Goal: Complete application form: Complete application form

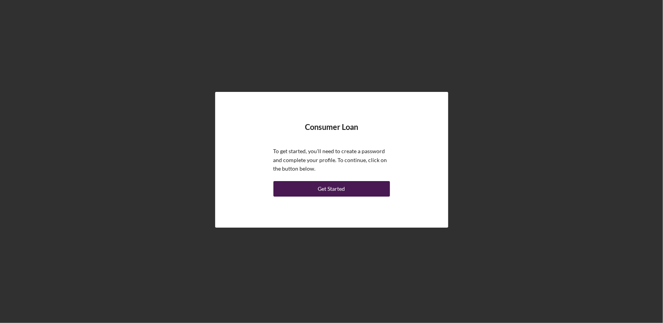
click at [335, 189] on div "Get Started" at bounding box center [331, 189] width 27 height 16
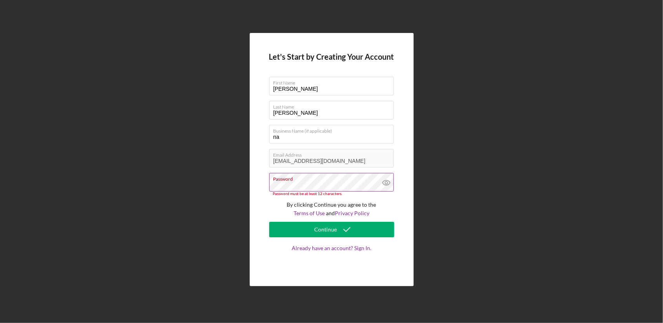
click at [386, 184] on icon at bounding box center [386, 182] width 19 height 19
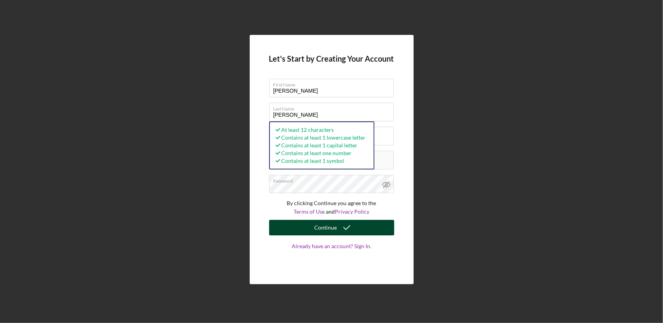
click at [331, 231] on div "Continue" at bounding box center [326, 228] width 23 height 16
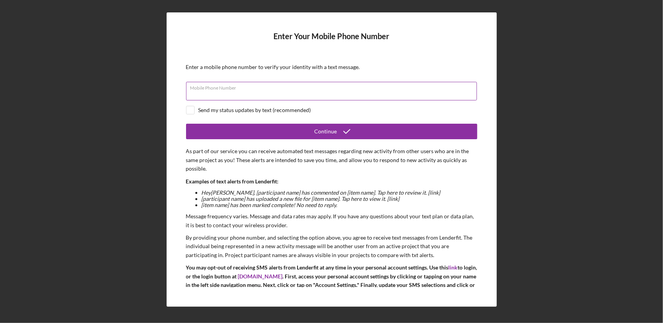
click at [256, 88] on div "Mobile Phone Number" at bounding box center [331, 91] width 291 height 19
type input "[PHONE_NUMBER]"
click at [193, 109] on input "checkbox" at bounding box center [190, 110] width 8 height 8
checkbox input "true"
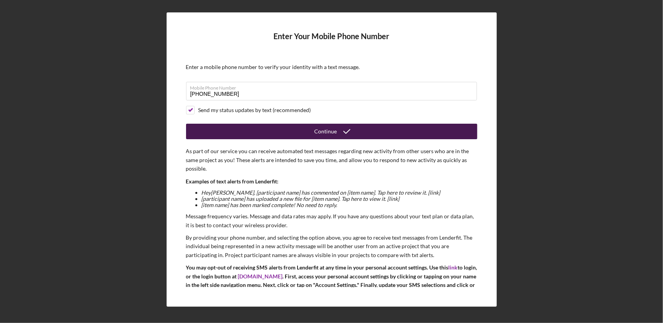
click at [280, 132] on button "Continue" at bounding box center [331, 132] width 291 height 16
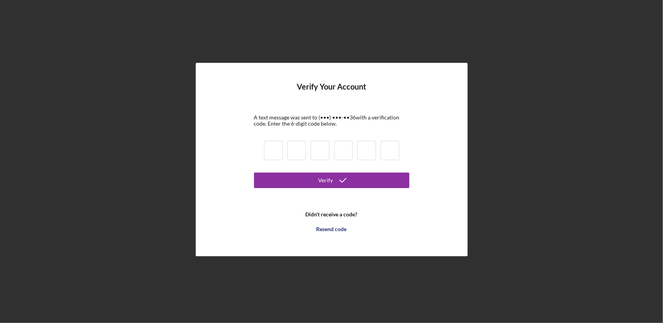
click at [275, 153] on input at bounding box center [273, 150] width 19 height 19
type input "1"
type input "9"
type input "0"
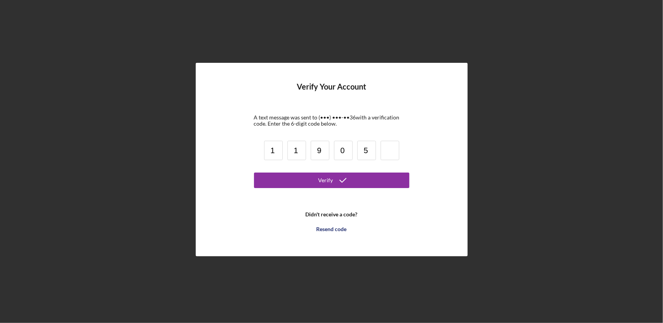
type input "5"
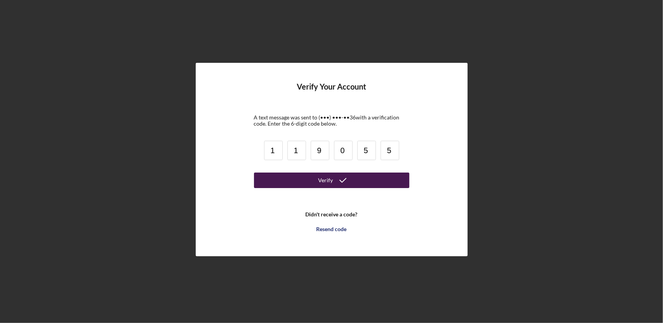
type input "5"
click at [334, 182] on icon "submit" at bounding box center [342, 180] width 19 height 19
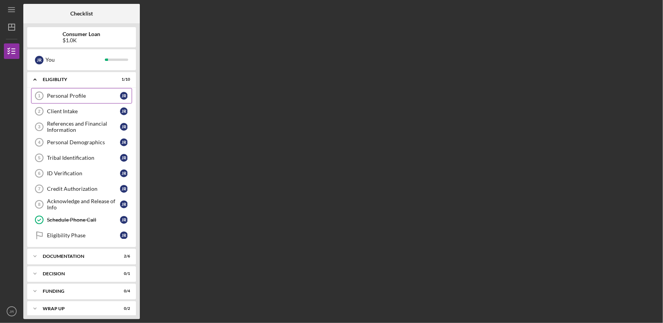
click at [111, 96] on div "Personal Profile" at bounding box center [83, 96] width 73 height 6
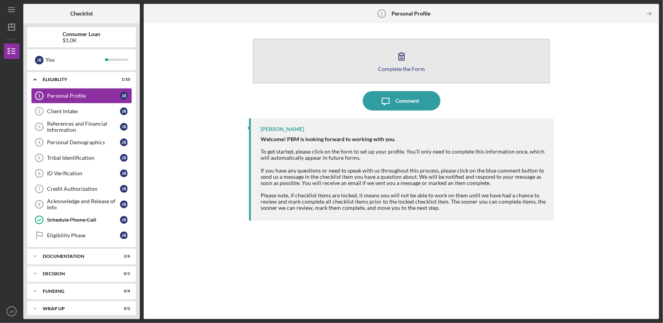
click at [406, 69] on div "Complete the Form" at bounding box center [401, 69] width 47 height 6
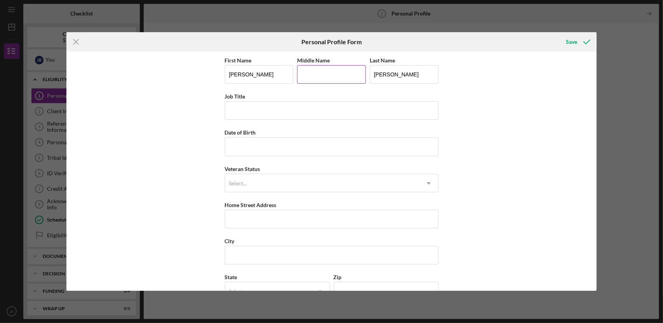
click at [322, 76] on input "Middle Name" at bounding box center [331, 74] width 69 height 19
type input "Eva"
click at [256, 111] on input "Job Title" at bounding box center [332, 110] width 214 height 19
type input "[PERSON_NAME] Care Specialist"
click at [248, 148] on input "Date of Birth" at bounding box center [332, 146] width 214 height 19
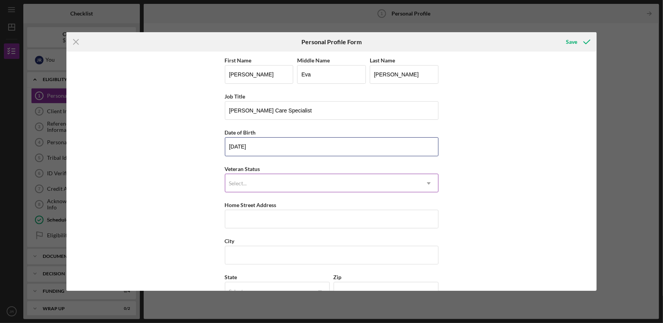
type input "[DATE]"
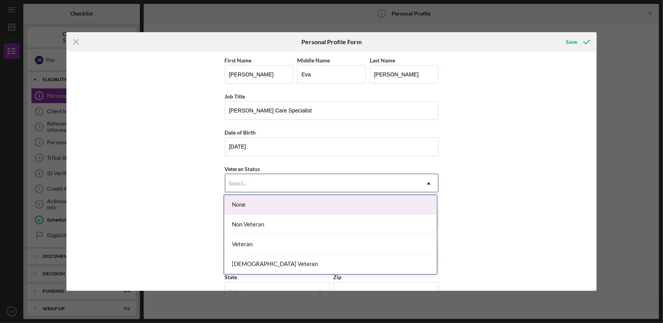
click at [427, 182] on use at bounding box center [429, 183] width 4 height 2
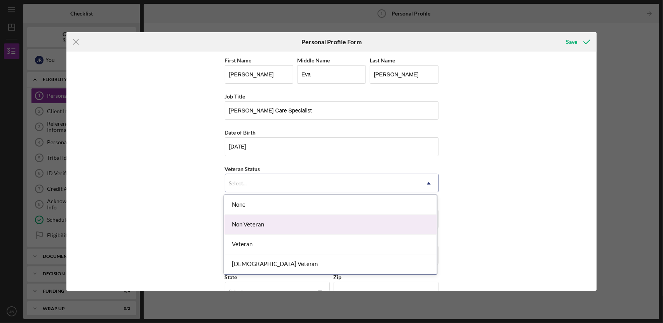
click at [405, 226] on div "Non Veteran" at bounding box center [330, 225] width 213 height 20
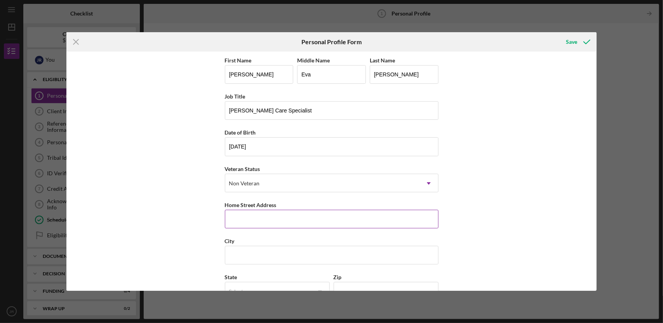
click at [279, 217] on input "Home Street Address" at bounding box center [332, 219] width 214 height 19
type input "[STREET_ADDRESS][PERSON_NAME]"
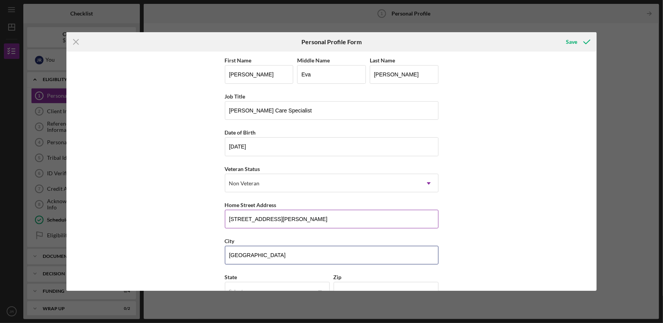
type input "[GEOGRAPHIC_DATA]"
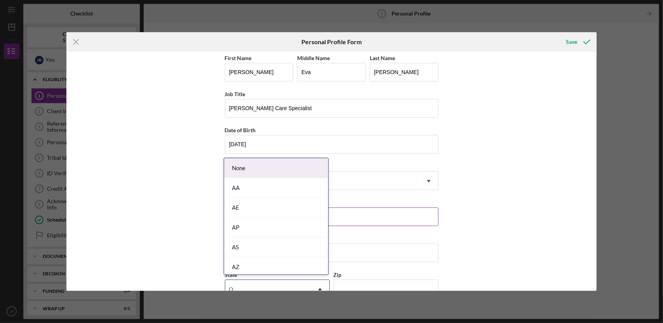
type input "Ok"
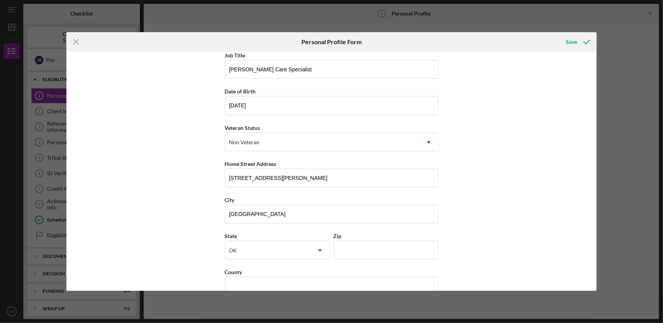
scroll to position [56, 0]
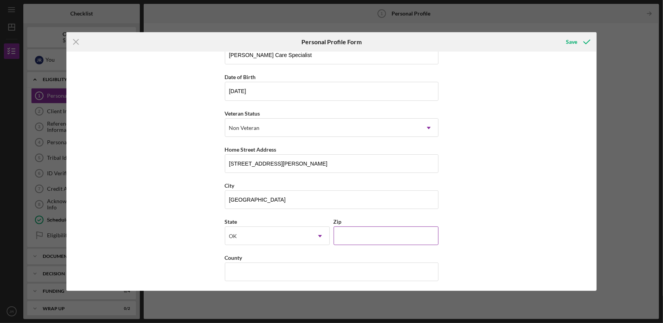
click at [358, 238] on input "Zip" at bounding box center [386, 236] width 105 height 19
type input "74601"
click at [299, 272] on input "County" at bounding box center [332, 272] width 214 height 19
type input "[PERSON_NAME]"
drag, startPoint x: 594, startPoint y: 263, endPoint x: 620, endPoint y: 198, distance: 70.2
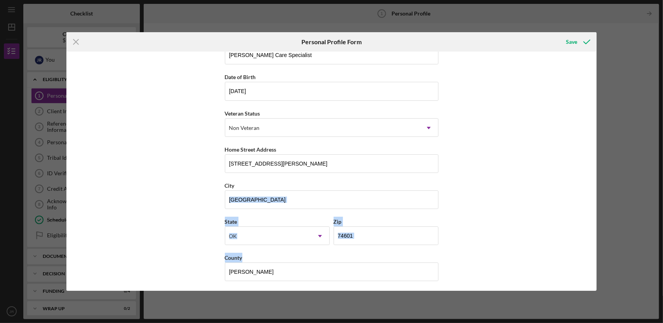
click at [620, 198] on div "Icon/Menu Close Personal Profile Form Save First Name [PERSON_NAME] Middle Name…" at bounding box center [331, 161] width 663 height 323
click at [474, 243] on div "First Name [PERSON_NAME] Middle Name [PERSON_NAME] Last Name [PERSON_NAME][GEOG…" at bounding box center [331, 171] width 530 height 239
click at [415, 270] on input "[PERSON_NAME]" at bounding box center [332, 272] width 214 height 19
click at [570, 43] on div "Save" at bounding box center [571, 42] width 11 height 16
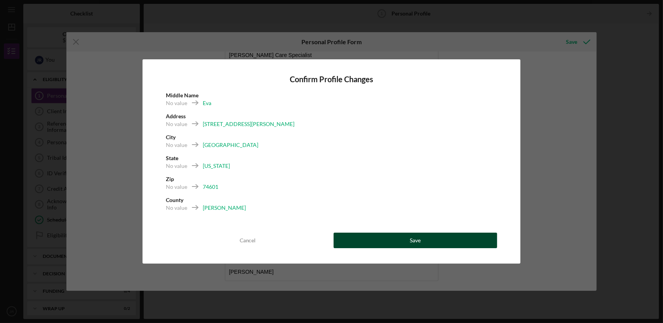
click at [405, 240] on button "Save" at bounding box center [416, 241] width 164 height 16
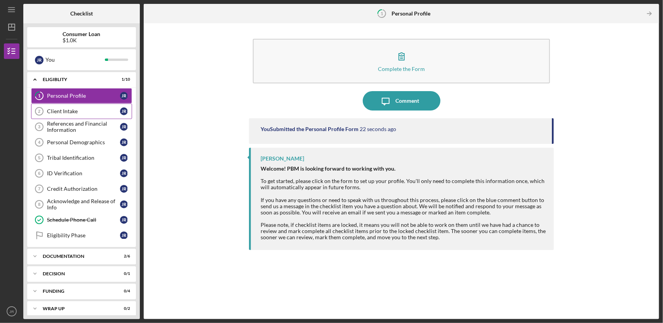
click at [103, 109] on div "Client Intake" at bounding box center [83, 111] width 73 height 6
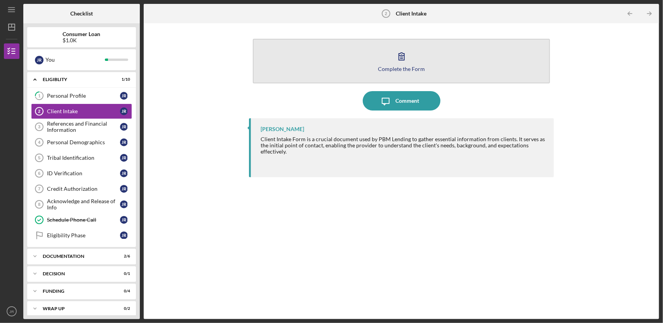
click at [394, 68] on div "Complete the Form" at bounding box center [401, 69] width 47 height 6
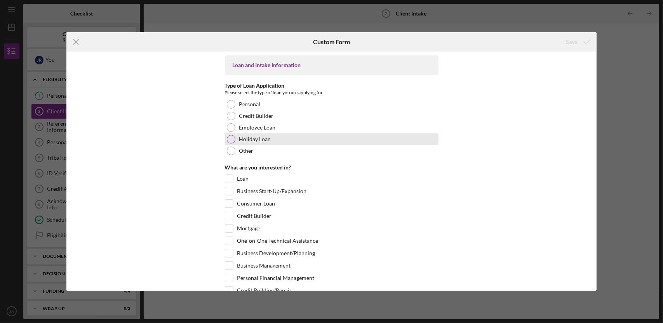
click at [230, 137] on div at bounding box center [231, 139] width 9 height 9
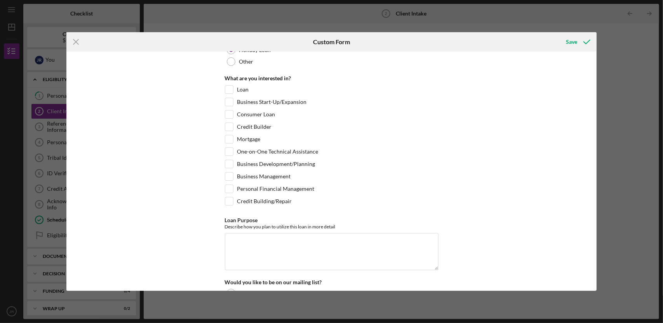
scroll to position [78, 0]
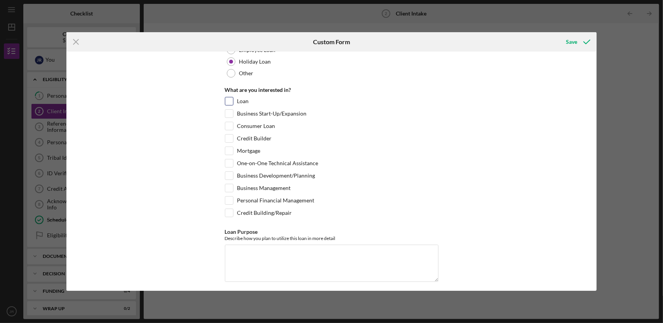
click at [227, 103] on input "Loan" at bounding box center [229, 101] width 8 height 8
checkbox input "true"
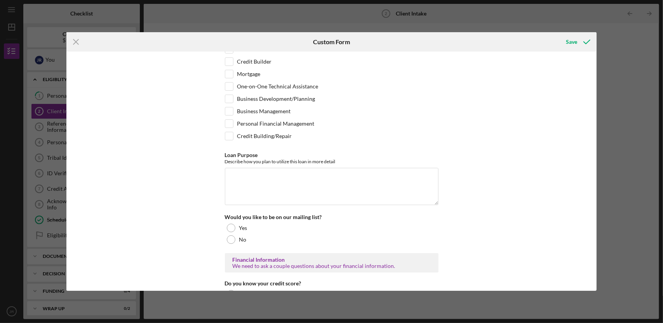
scroll to position [155, 0]
click at [245, 171] on textarea "Loan Purpose" at bounding box center [332, 185] width 214 height 37
click at [293, 173] on textarea "Personal needs - vacation, car repair" at bounding box center [332, 185] width 214 height 37
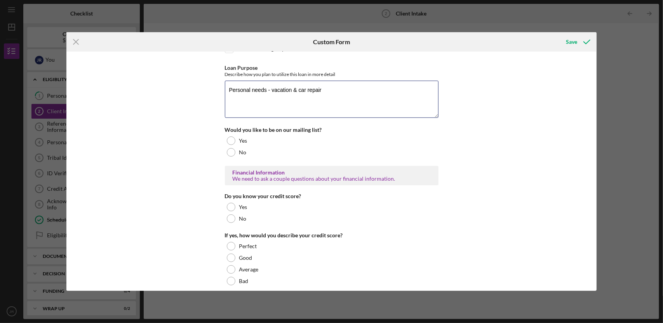
scroll to position [233, 0]
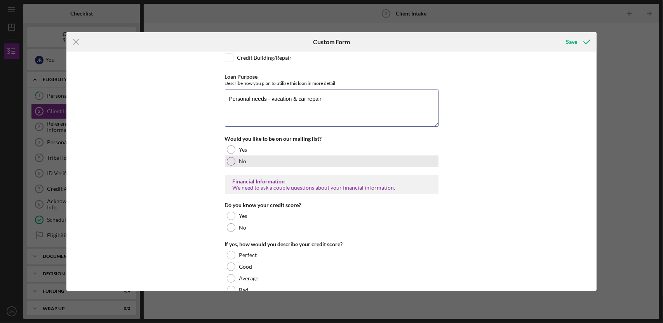
type textarea "Personal needs - vacation & car repair"
click at [229, 157] on div at bounding box center [231, 161] width 9 height 9
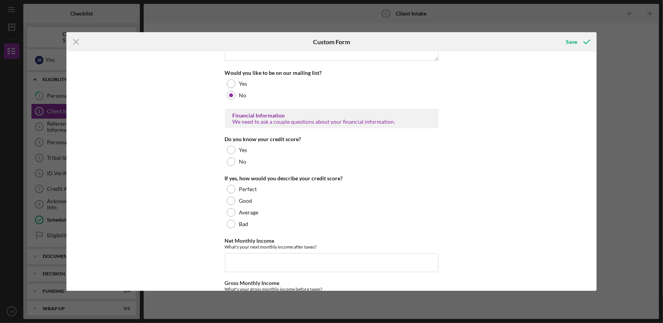
scroll to position [311, 0]
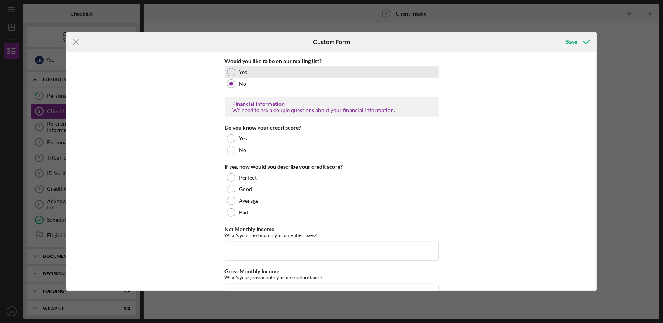
click at [230, 70] on div at bounding box center [231, 72] width 9 height 9
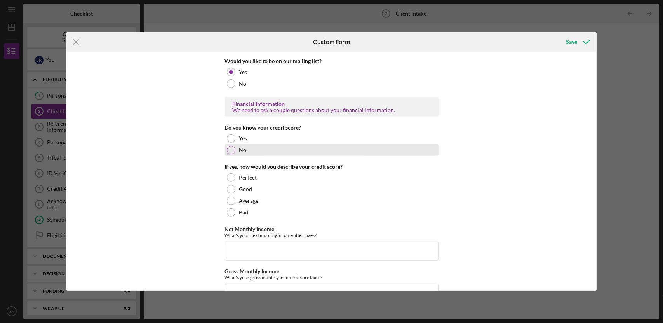
click at [229, 146] on div at bounding box center [231, 150] width 9 height 9
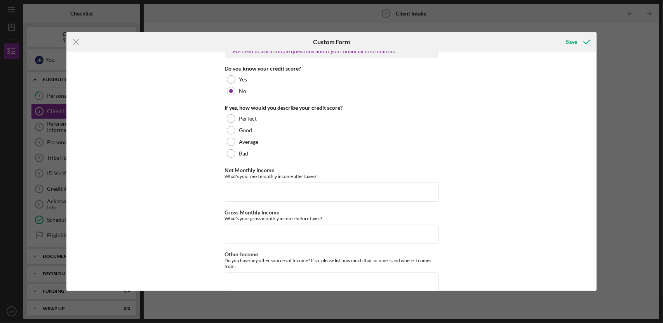
scroll to position [388, 0]
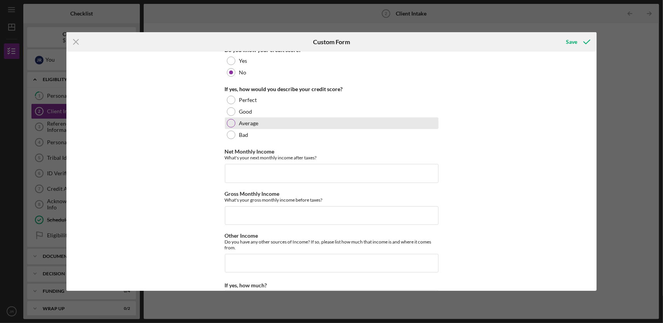
click at [231, 120] on div at bounding box center [231, 123] width 9 height 9
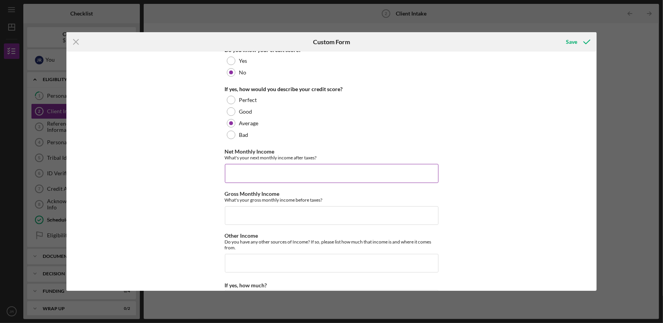
click at [236, 169] on input "Net Monthly Income" at bounding box center [332, 173] width 214 height 19
type input "$3,400.00"
click at [249, 212] on input "Gross Monthly Income" at bounding box center [332, 216] width 214 height 19
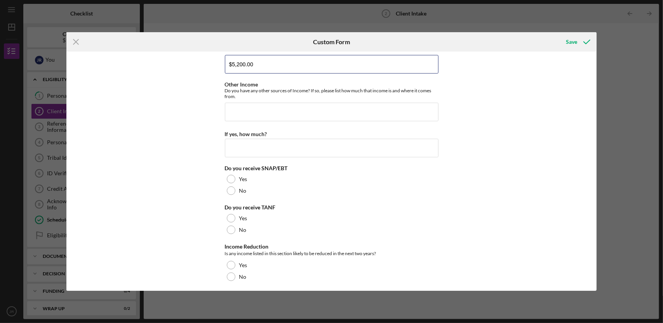
scroll to position [582, 0]
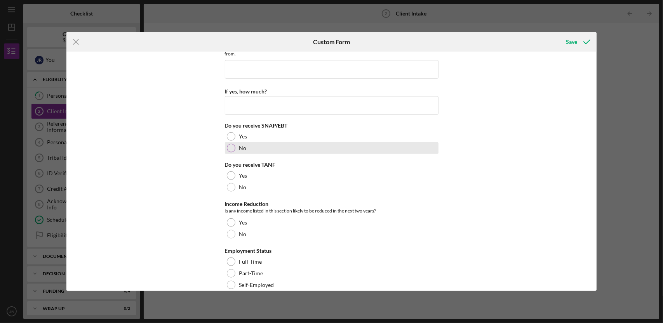
type input "$5,200.00"
click at [229, 144] on div at bounding box center [231, 148] width 9 height 9
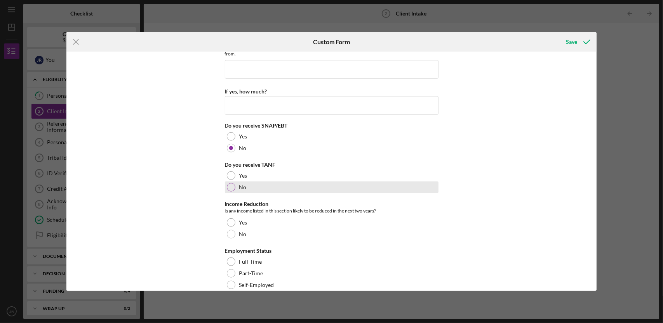
click at [229, 186] on div at bounding box center [231, 187] width 9 height 9
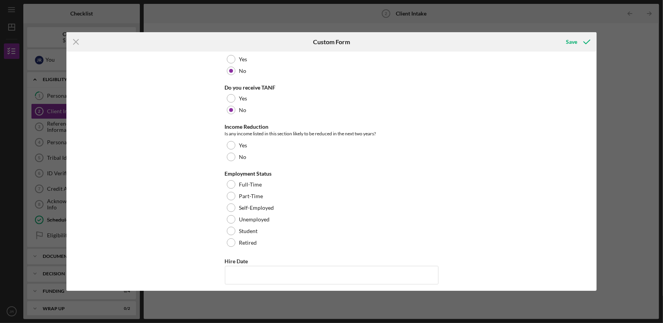
scroll to position [660, 0]
click at [231, 154] on div at bounding box center [231, 157] width 9 height 9
click at [229, 180] on div at bounding box center [231, 184] width 9 height 9
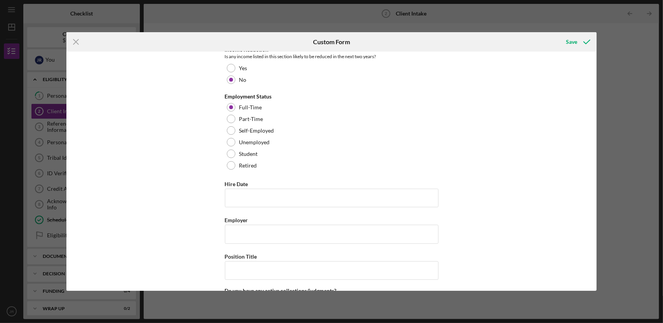
scroll to position [738, 0]
click at [275, 191] on input "Hire Date" at bounding box center [332, 197] width 214 height 19
type input "[DATE]"
click at [243, 229] on input "Employer" at bounding box center [332, 233] width 214 height 19
type input "Osage Nation Social Services"
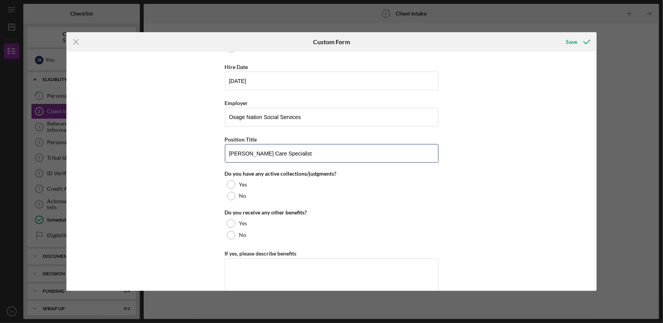
scroll to position [893, 0]
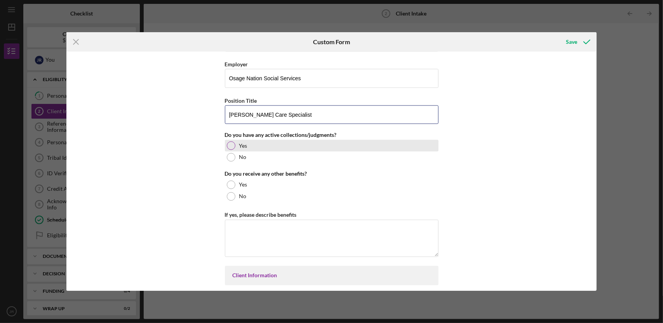
type input "[PERSON_NAME] Care Specialist"
click at [228, 142] on div at bounding box center [231, 146] width 9 height 9
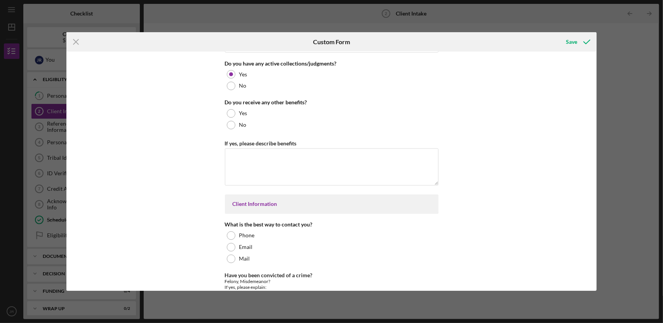
scroll to position [971, 0]
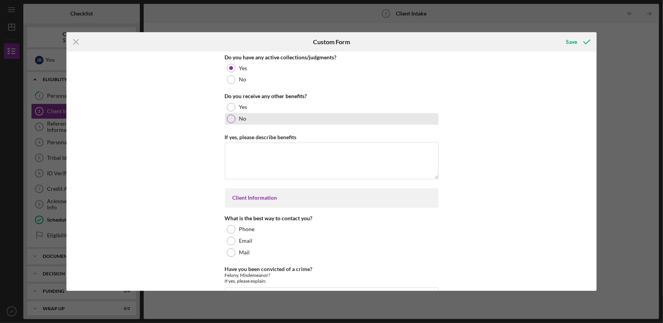
click at [231, 115] on div at bounding box center [231, 119] width 9 height 9
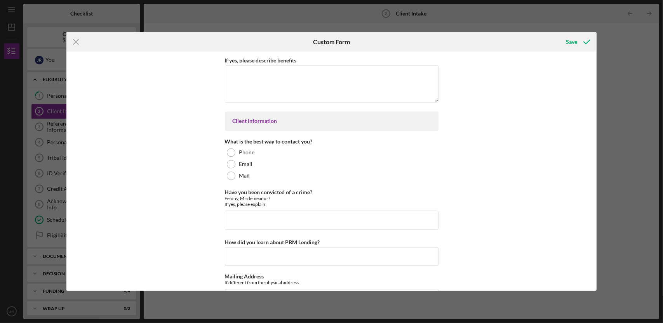
scroll to position [1048, 0]
click at [229, 160] on div at bounding box center [231, 164] width 9 height 9
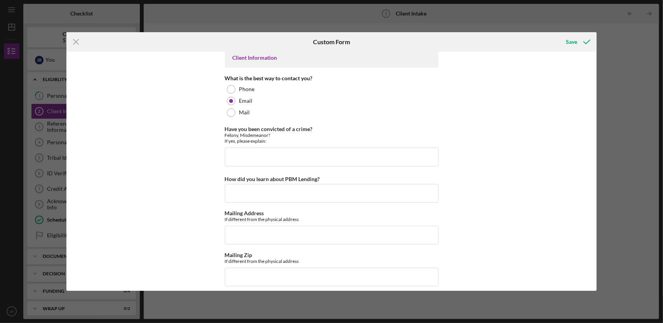
scroll to position [1112, 0]
click at [271, 150] on input "Have you been convicted of a crime?" at bounding box center [332, 156] width 214 height 19
type input "no"
click at [243, 185] on input "How did you learn about PBM Lending?" at bounding box center [332, 192] width 214 height 19
type input "advertisement"
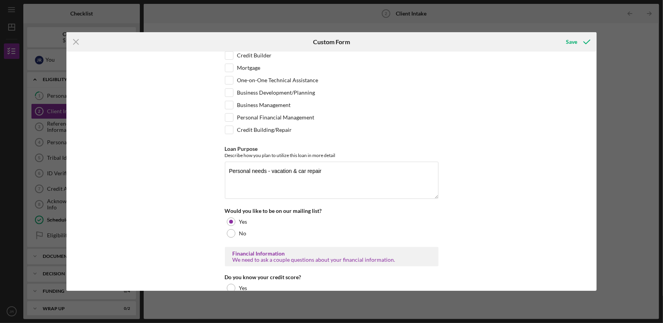
scroll to position [0, 0]
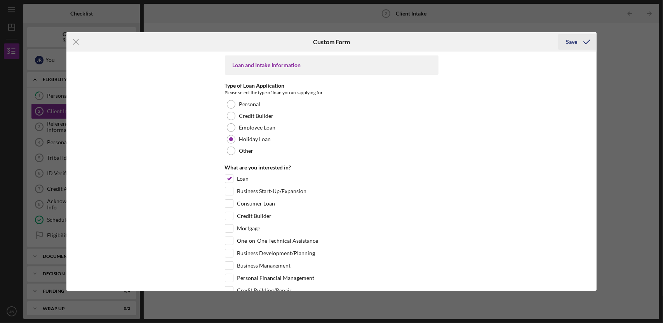
click at [572, 44] on div "Save" at bounding box center [571, 42] width 11 height 16
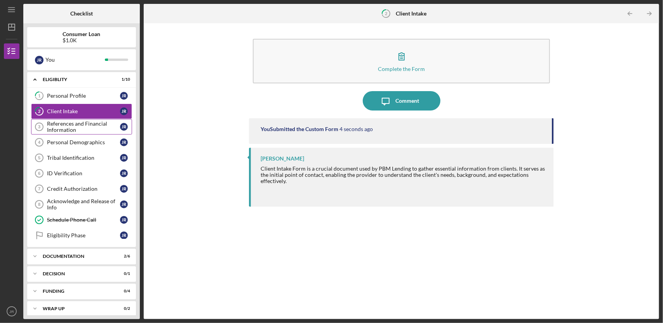
click at [90, 125] on div "References and Financial Information" at bounding box center [83, 127] width 73 height 12
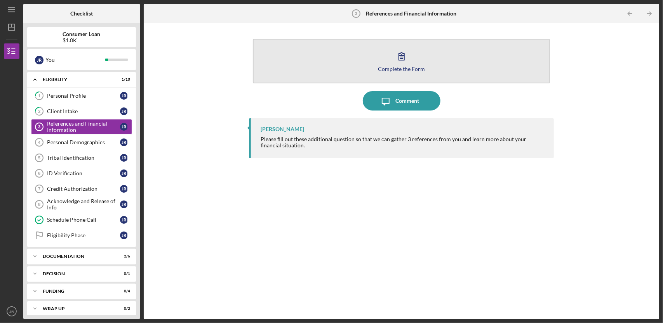
click at [396, 70] on div "Complete the Form" at bounding box center [401, 69] width 47 height 6
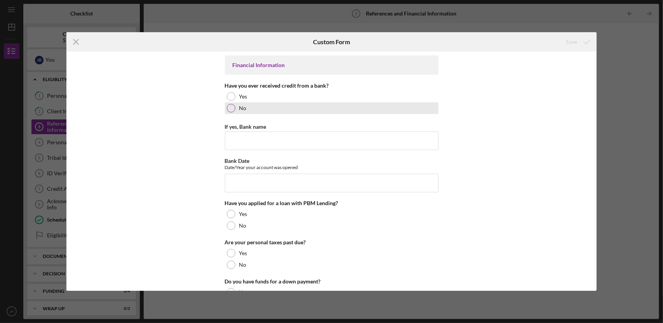
click at [227, 105] on div at bounding box center [231, 108] width 9 height 9
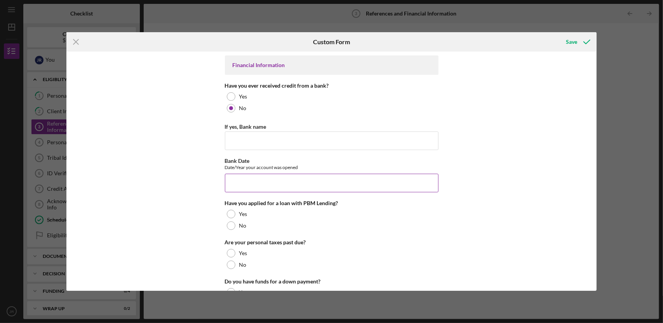
click at [232, 181] on input "Bank Date" at bounding box center [332, 183] width 214 height 19
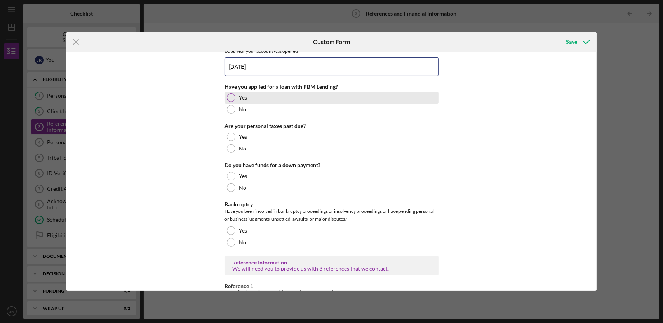
type input "[DATE]"
click at [232, 96] on div at bounding box center [231, 98] width 9 height 9
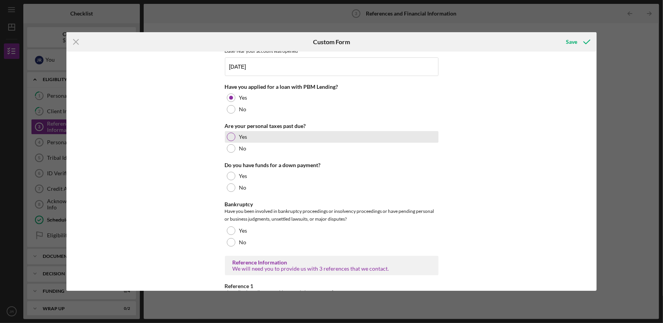
click at [227, 136] on div at bounding box center [231, 137] width 9 height 9
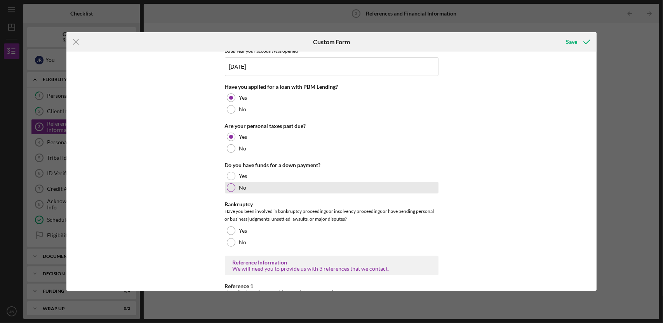
click at [228, 189] on div at bounding box center [231, 188] width 9 height 9
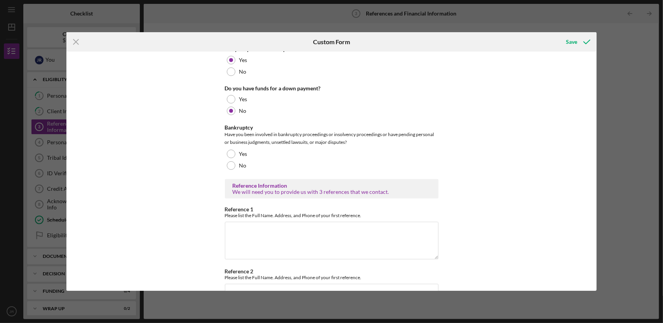
scroll to position [194, 0]
click at [231, 166] on div at bounding box center [231, 165] width 9 height 9
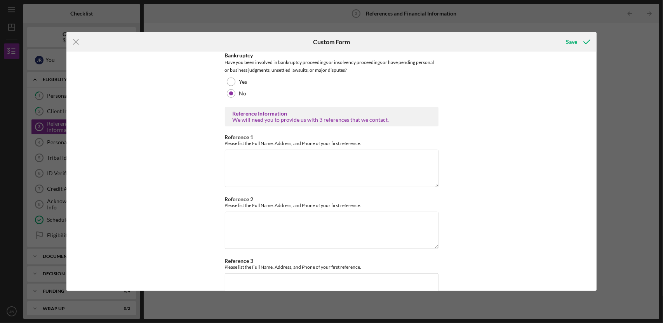
scroll to position [272, 0]
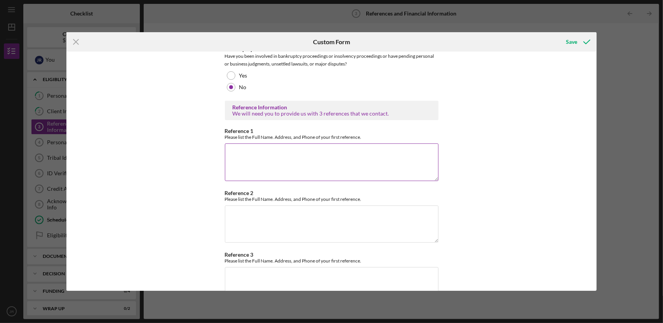
click at [242, 154] on textarea "Reference 1" at bounding box center [332, 162] width 214 height 37
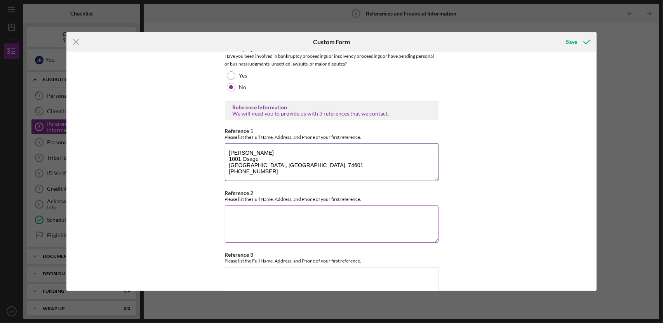
type textarea "[PERSON_NAME] 1001 Osage [GEOGRAPHIC_DATA], [GEOGRAPHIC_DATA]. 74601 [PHONE_NUM…"
click at [233, 213] on textarea "Reference 2" at bounding box center [332, 224] width 214 height 37
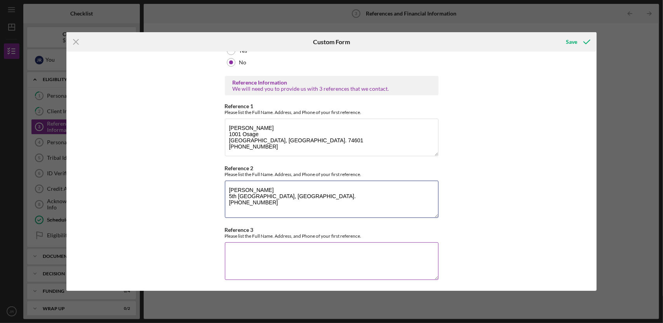
scroll to position [297, 0]
type textarea "[PERSON_NAME] 5th [GEOGRAPHIC_DATA], [GEOGRAPHIC_DATA]. [PHONE_NUMBER]"
click at [226, 249] on textarea "Reference 3" at bounding box center [332, 261] width 214 height 37
click at [266, 264] on textarea "[PERSON_NAME] [GEOGRAPHIC_DATA], Ok." at bounding box center [332, 261] width 214 height 37
type textarea "[PERSON_NAME] [GEOGRAPHIC_DATA], Ok. 74601"
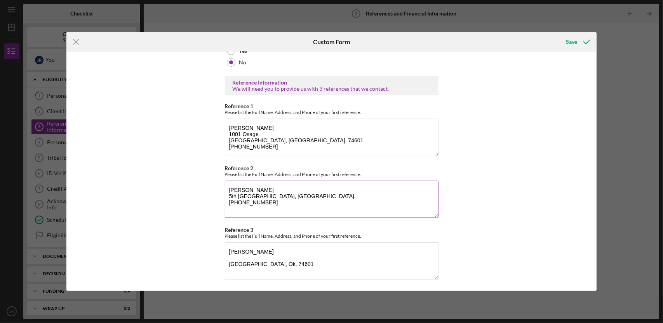
click at [228, 195] on textarea "[PERSON_NAME] 5th [GEOGRAPHIC_DATA], [GEOGRAPHIC_DATA]. [PHONE_NUMBER]" at bounding box center [332, 199] width 214 height 37
type textarea "[PERSON_NAME] [STREET_ADDRESS] [PHONE_NUMBER]"
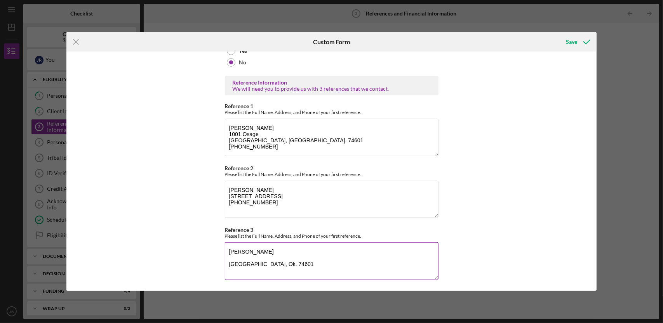
click at [286, 263] on textarea "[PERSON_NAME] [GEOGRAPHIC_DATA], Ok. 74601" at bounding box center [332, 261] width 214 height 37
type textarea "[PERSON_NAME] [GEOGRAPHIC_DATA], Ok. 74601 [PHONE_NUMBER]"
click at [241, 133] on textarea "[PERSON_NAME] 1001 Osage [GEOGRAPHIC_DATA], [GEOGRAPHIC_DATA]. 74601 [PHONE_NUM…" at bounding box center [332, 137] width 214 height 37
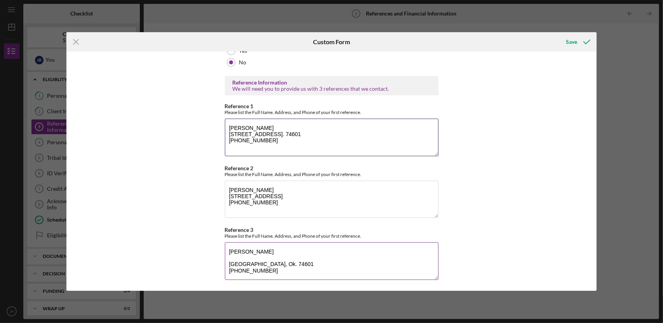
type textarea "[PERSON_NAME] [STREET_ADDRESS]. 74601 [PHONE_NUMBER]"
click at [239, 256] on textarea "[PERSON_NAME] [GEOGRAPHIC_DATA], Ok. 74601 [PHONE_NUMBER]" at bounding box center [332, 261] width 214 height 37
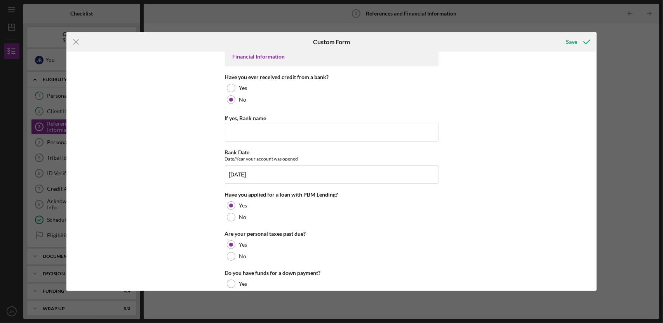
scroll to position [0, 0]
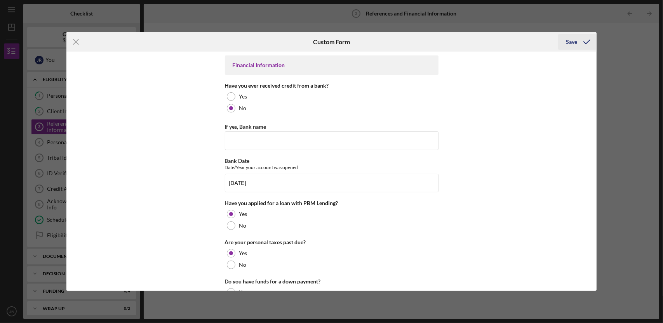
type textarea "[PERSON_NAME] [STREET_ADDRESS] 74601 [PHONE_NUMBER]"
click at [572, 42] on div "Save" at bounding box center [571, 42] width 11 height 16
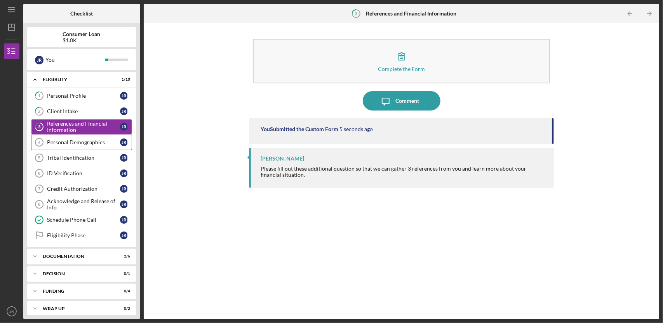
click at [112, 143] on div "Personal Demographics" at bounding box center [83, 142] width 73 height 6
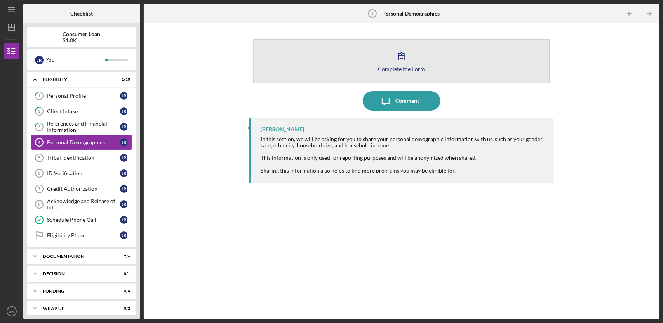
click at [392, 66] on div "Complete the Form" at bounding box center [401, 69] width 47 height 6
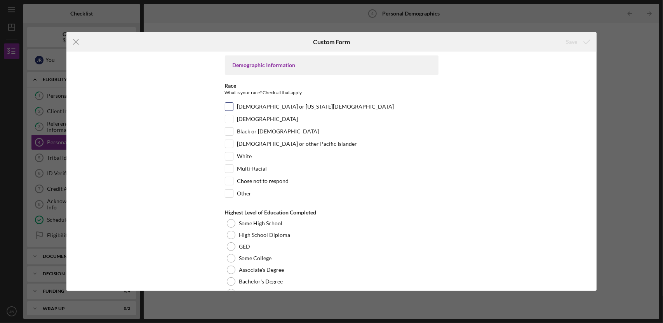
click at [230, 108] on input "[DEMOGRAPHIC_DATA] or [US_STATE][DEMOGRAPHIC_DATA]" at bounding box center [229, 107] width 8 height 8
checkbox input "true"
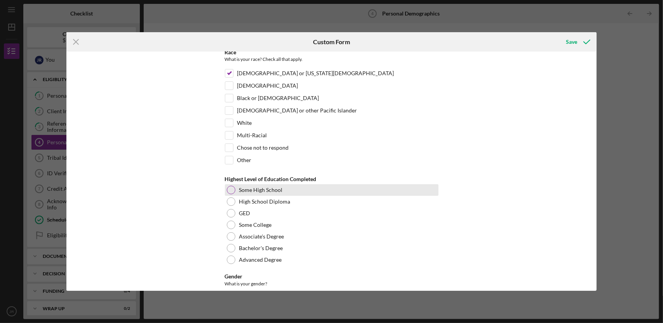
scroll to position [78, 0]
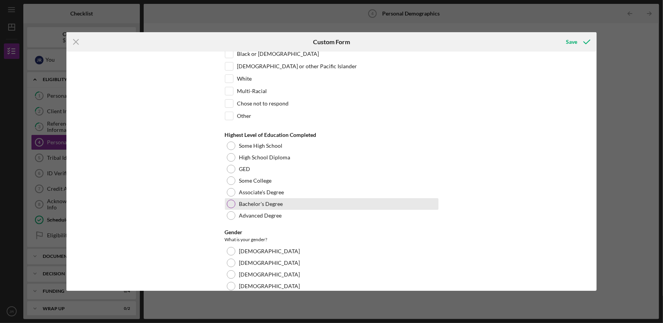
click at [227, 202] on div at bounding box center [231, 204] width 9 height 9
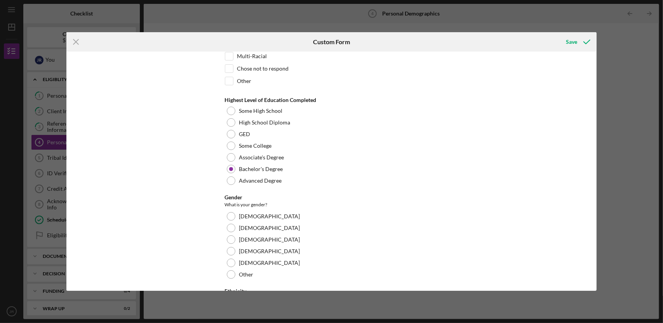
scroll to position [155, 0]
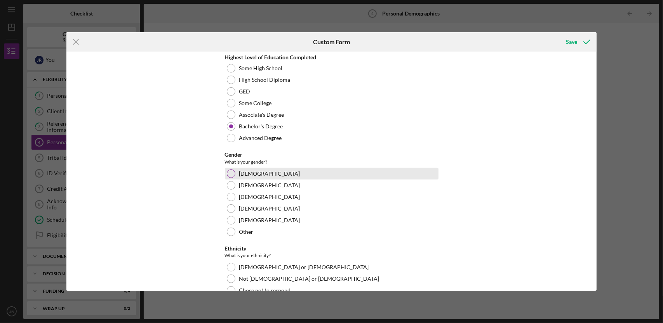
click at [232, 172] on div at bounding box center [231, 174] width 9 height 9
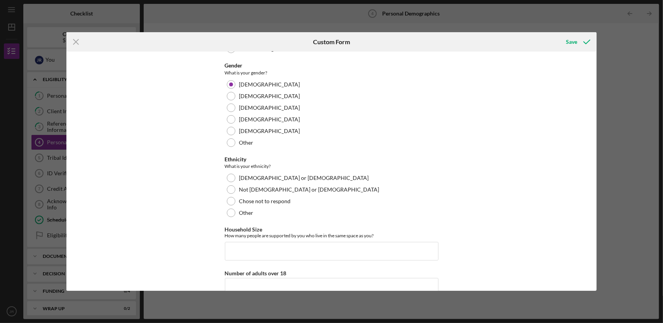
scroll to position [272, 0]
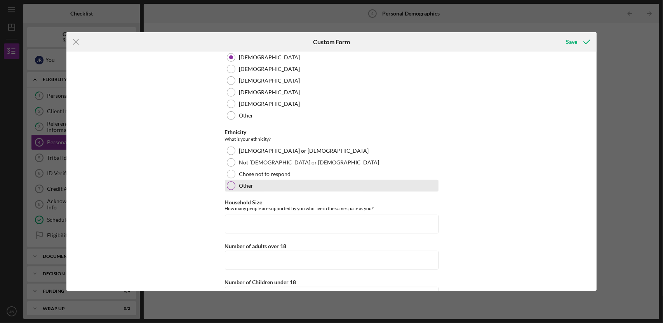
click at [229, 183] on div at bounding box center [231, 186] width 9 height 9
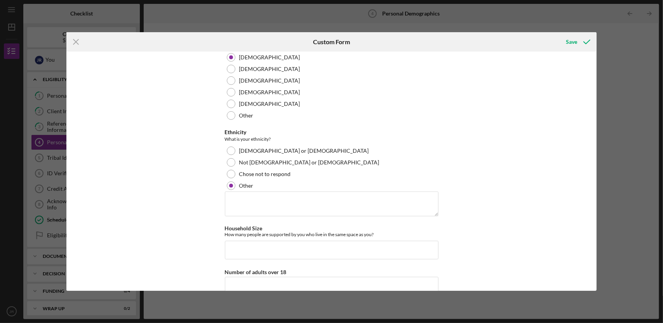
scroll to position [349, 0]
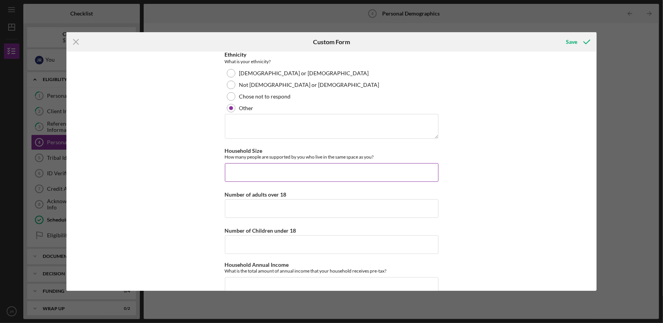
click at [252, 168] on input "Household Size" at bounding box center [332, 172] width 214 height 19
type input "2"
click at [235, 202] on input "Number of adults over 18" at bounding box center [332, 209] width 214 height 19
type input "2"
click at [252, 240] on input "Number of Children under 18" at bounding box center [332, 245] width 214 height 19
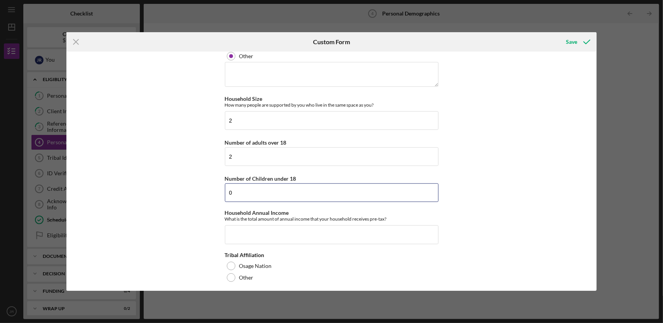
scroll to position [402, 0]
type input "0"
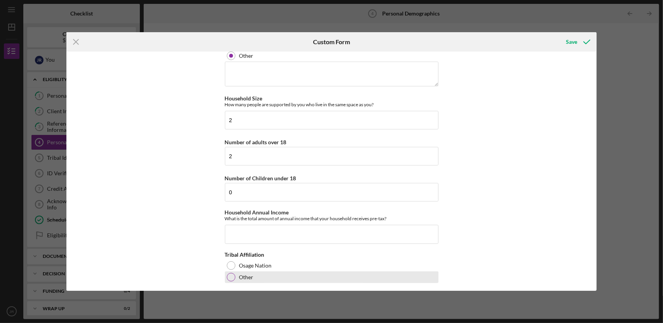
click at [229, 273] on div at bounding box center [231, 277] width 9 height 9
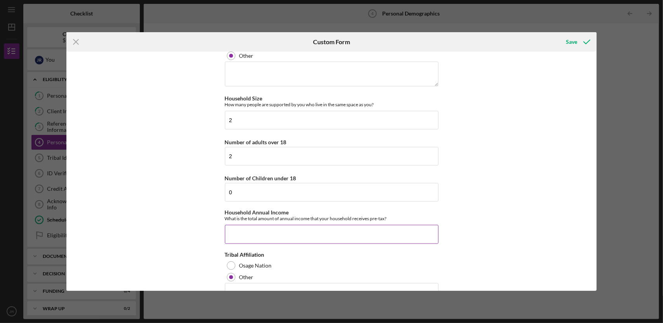
click at [240, 231] on input "Household Annual Income" at bounding box center [332, 234] width 214 height 19
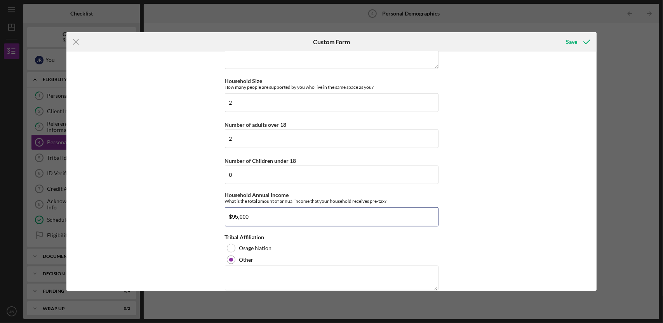
scroll to position [428, 0]
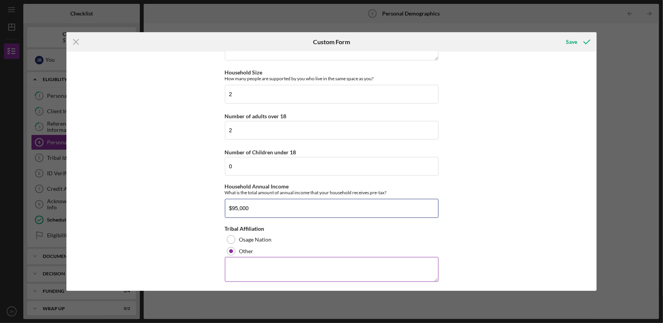
type input "$95,000"
click at [252, 267] on textarea at bounding box center [332, 269] width 214 height 25
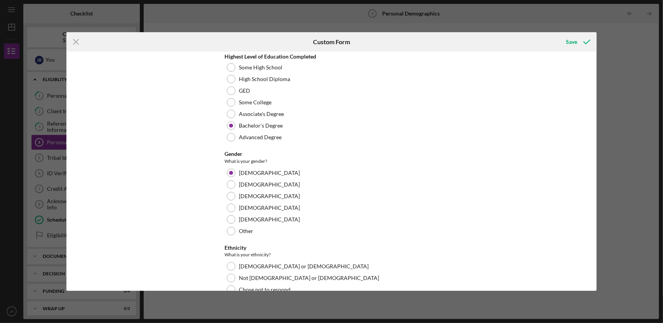
scroll to position [0, 0]
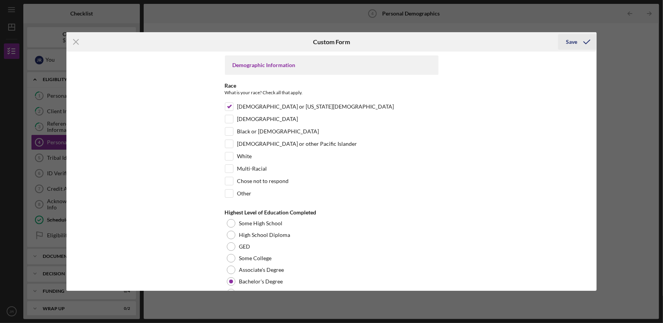
type textarea "Ponca Tribe of [US_STATE]"
click at [570, 42] on div "Save" at bounding box center [571, 42] width 11 height 16
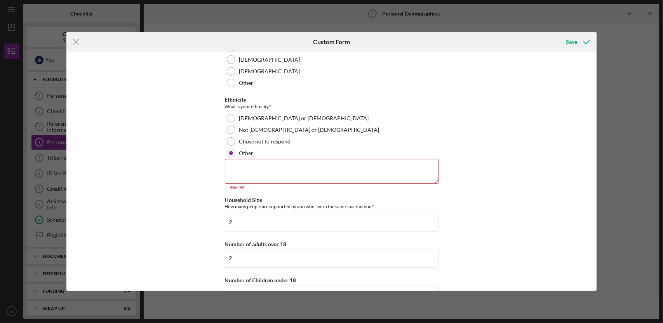
scroll to position [303, 0]
click at [244, 168] on textarea at bounding box center [332, 173] width 214 height 25
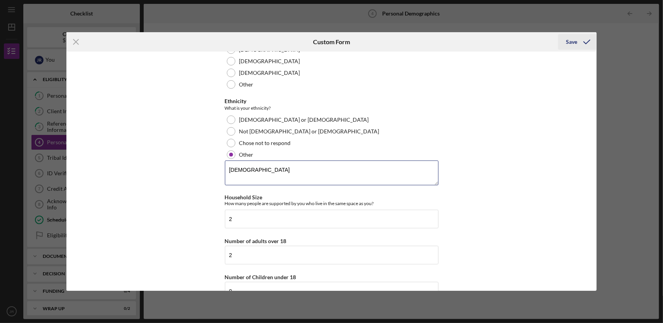
type textarea "[DEMOGRAPHIC_DATA]"
click at [574, 42] on div "Save" at bounding box center [571, 42] width 11 height 16
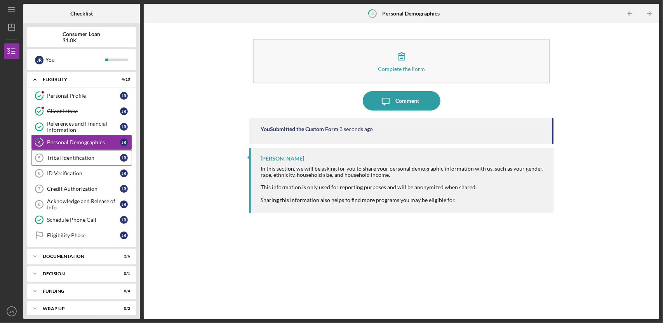
click at [92, 157] on div "Tribal Identification" at bounding box center [83, 158] width 73 height 6
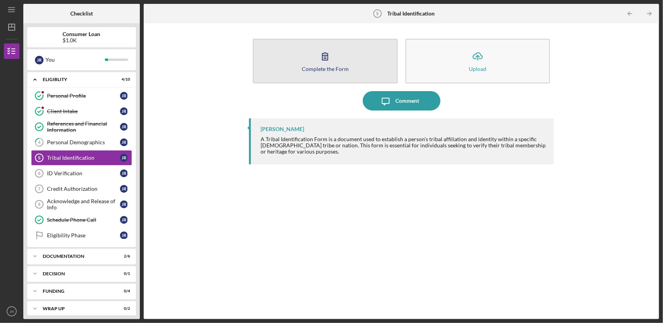
click at [325, 68] on div "Complete the Form" at bounding box center [325, 69] width 47 height 6
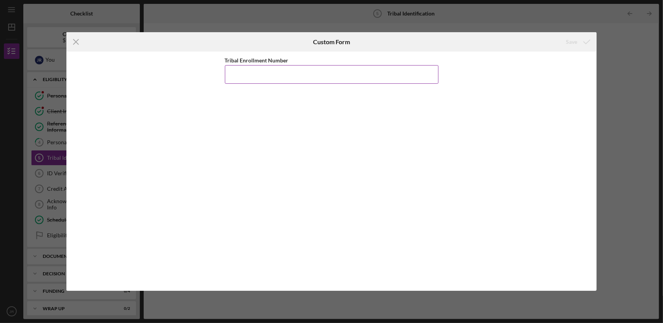
click at [293, 73] on input "Tribal Enrollment Number" at bounding box center [332, 74] width 214 height 19
type input "813U007112"
click at [572, 43] on div "Save" at bounding box center [571, 42] width 11 height 16
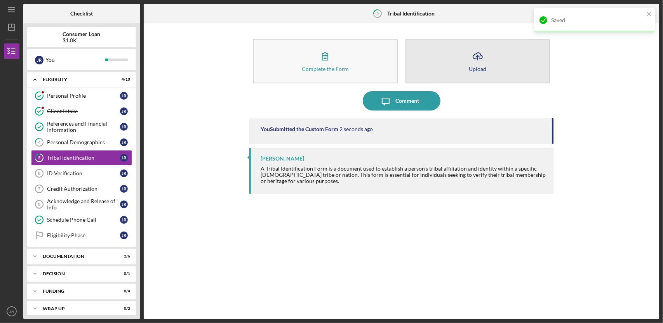
click at [480, 63] on icon "Icon/Upload" at bounding box center [477, 56] width 19 height 19
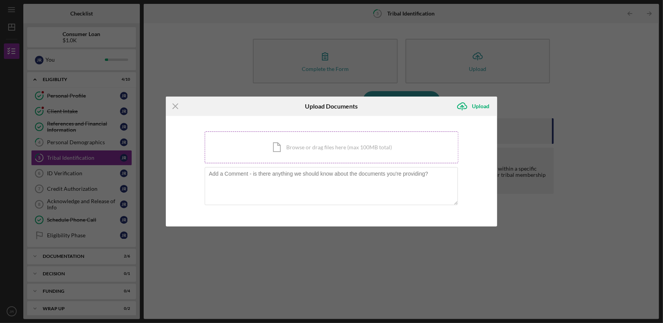
click at [330, 147] on div "Icon/Document Browse or drag files here (max 100MB total) Tap to choose files o…" at bounding box center [332, 148] width 254 height 32
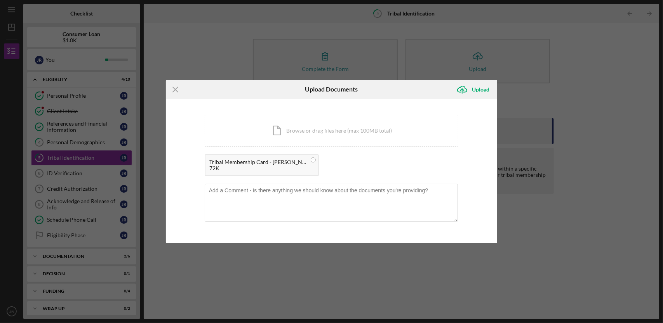
click at [311, 169] on div "Tribal Membership Card - [PERSON_NAME].pdf 72K" at bounding box center [262, 166] width 114 height 22
click at [294, 172] on div "Tribal Membership Card - [PERSON_NAME].pdf 72K" at bounding box center [262, 166] width 114 height 22
click at [481, 90] on div "Upload" at bounding box center [480, 90] width 17 height 16
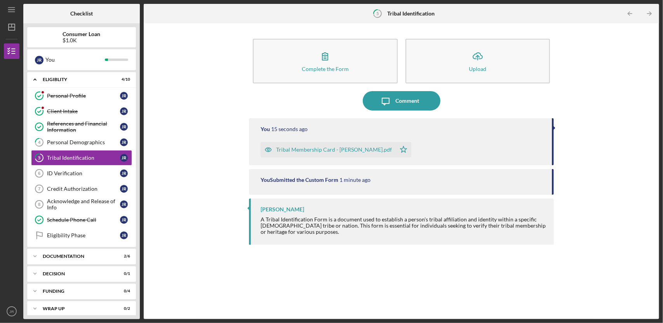
click at [366, 151] on div "Tribal Membership Card - [PERSON_NAME].pdf" at bounding box center [334, 150] width 116 height 6
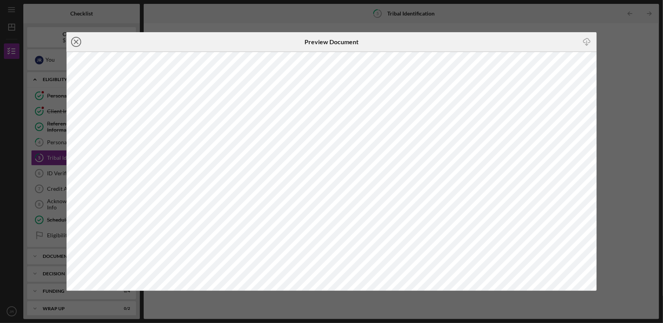
click at [75, 41] on line at bounding box center [76, 42] width 4 height 4
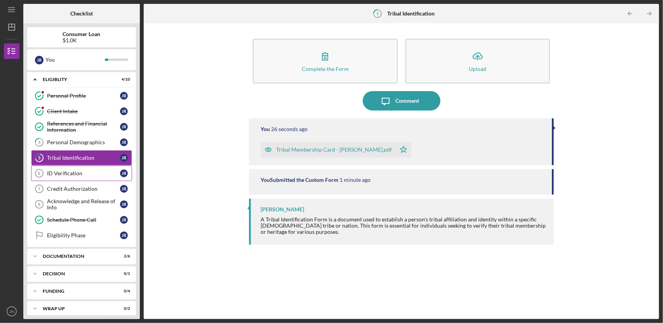
click at [96, 170] on div "ID Verification" at bounding box center [83, 173] width 73 height 6
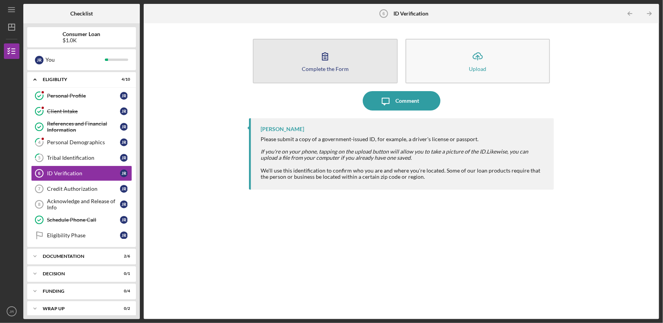
click at [330, 61] on icon "button" at bounding box center [324, 56] width 19 height 19
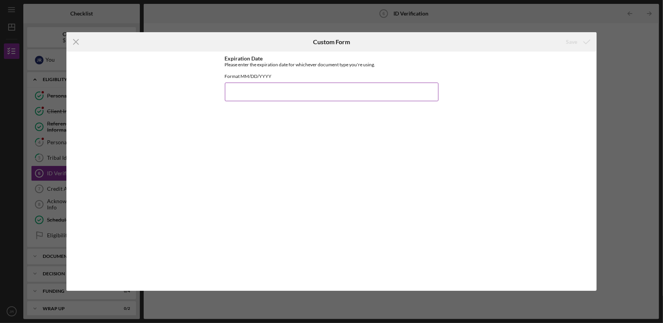
click at [268, 97] on input "Expiration Date" at bounding box center [332, 92] width 214 height 19
type input "[DATE]"
click at [572, 42] on div "Save" at bounding box center [571, 42] width 11 height 16
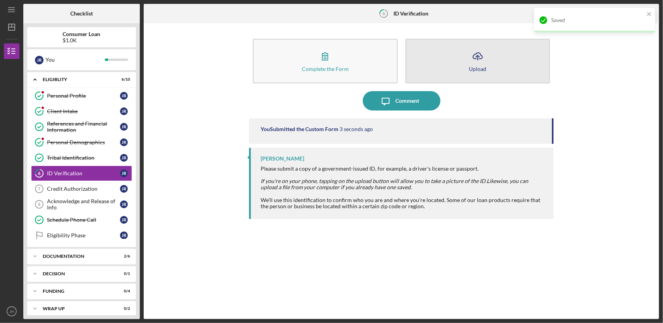
click at [479, 56] on icon "Icon/Upload" at bounding box center [477, 56] width 19 height 19
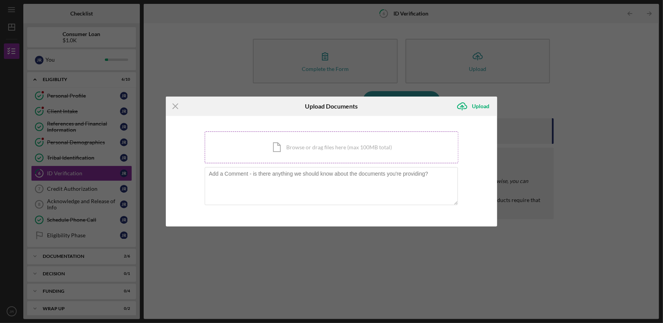
click at [338, 149] on div "Icon/Document Browse or drag files here (max 100MB total) Tap to choose files o…" at bounding box center [332, 148] width 254 height 32
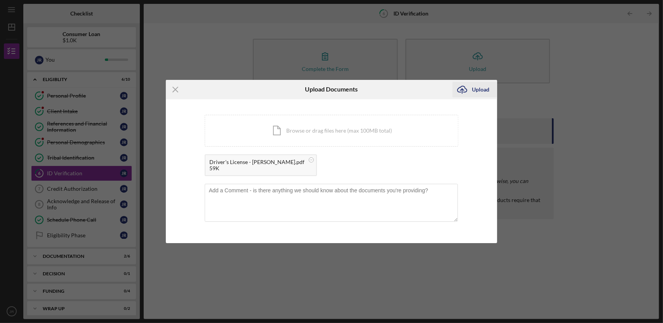
click at [480, 90] on div "Upload" at bounding box center [480, 90] width 17 height 16
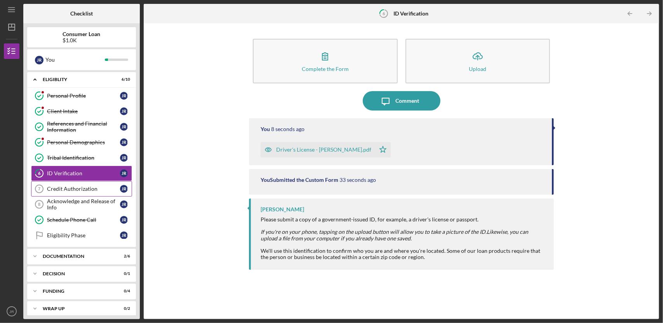
click at [106, 186] on div "Credit Authorization" at bounding box center [83, 189] width 73 height 6
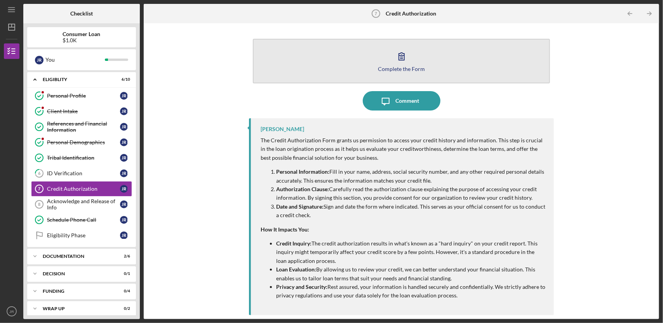
click at [399, 59] on icon "button" at bounding box center [401, 56] width 5 height 7
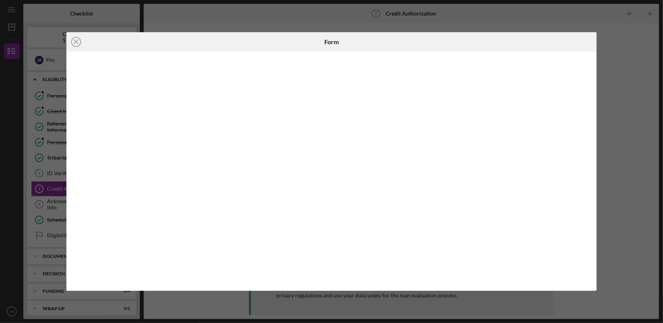
click at [601, 16] on div "Icon/Close Form" at bounding box center [331, 161] width 663 height 323
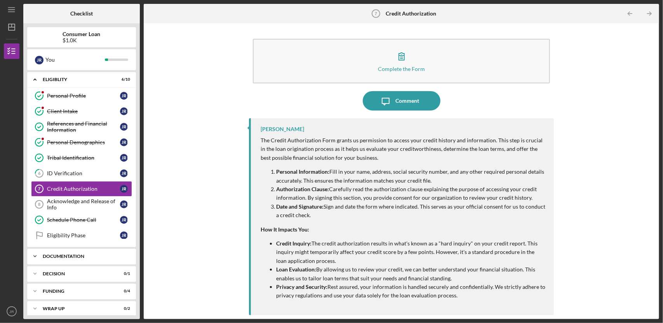
click at [95, 254] on div "Documentation" at bounding box center [84, 256] width 83 height 5
click at [100, 285] on div "Household Budget" at bounding box center [83, 288] width 73 height 6
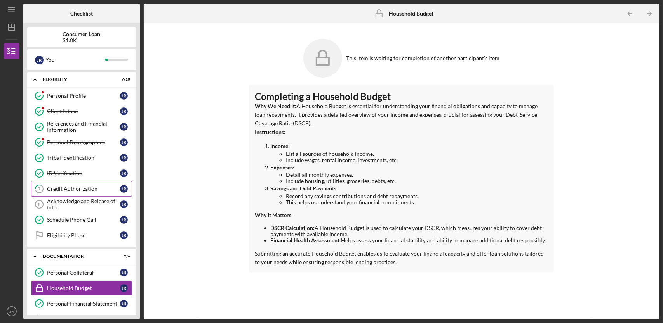
click at [107, 188] on div "Credit Authorization" at bounding box center [83, 189] width 73 height 6
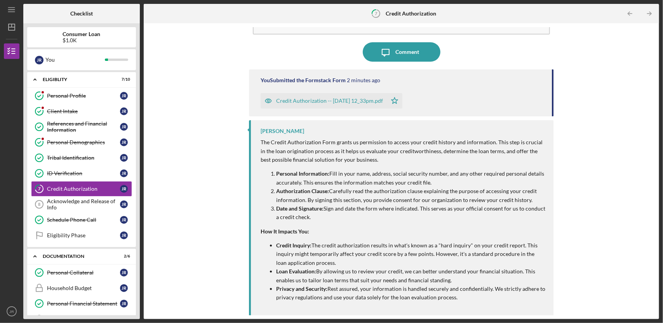
scroll to position [50, 0]
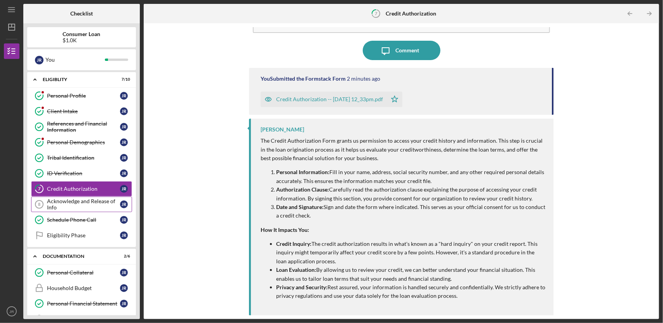
click at [106, 202] on div "Acknowledge and Release of Info" at bounding box center [83, 204] width 73 height 12
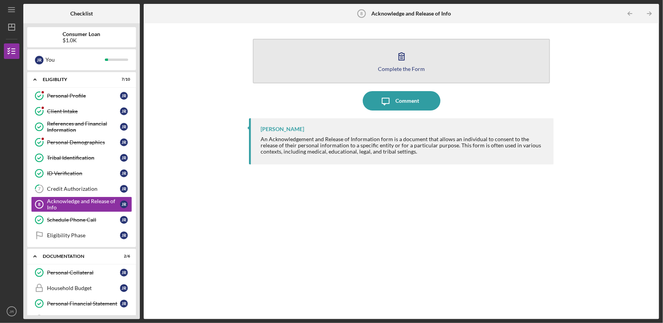
click at [377, 68] on button "Complete the Form Form" at bounding box center [401, 61] width 297 height 45
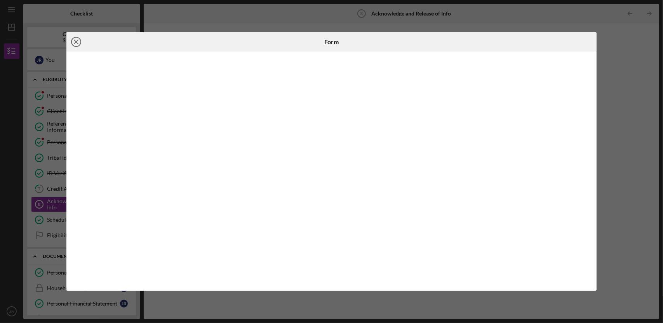
click at [76, 40] on icon "Icon/Close" at bounding box center [75, 41] width 19 height 19
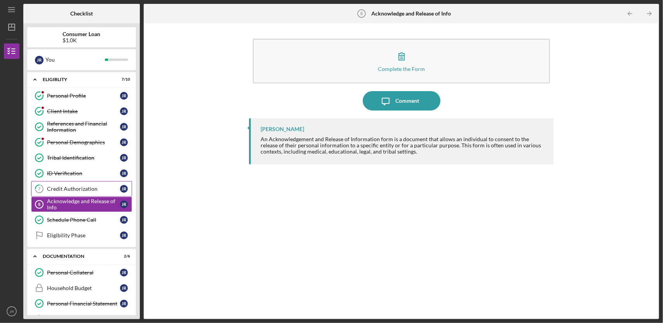
click at [116, 187] on div "Credit Authorization" at bounding box center [83, 189] width 73 height 6
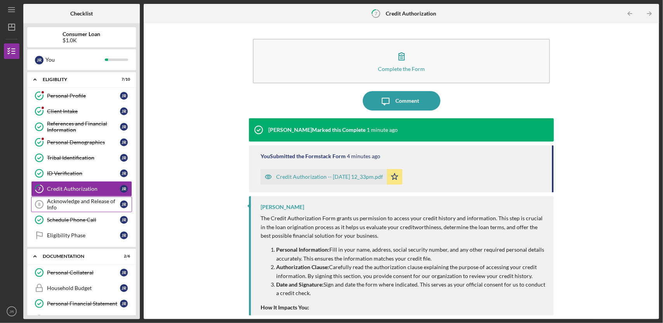
click at [112, 205] on div "Acknowledge and Release of Info" at bounding box center [83, 204] width 73 height 12
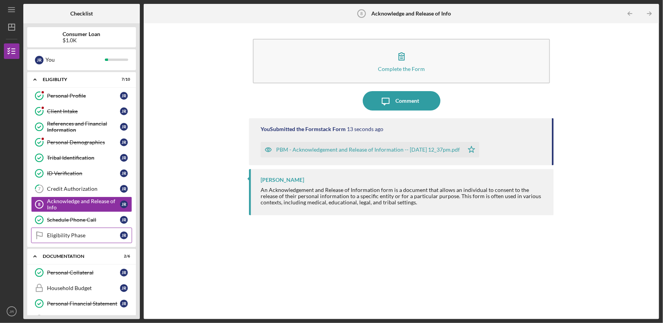
click at [95, 233] on div "Eligibility Phase" at bounding box center [83, 236] width 73 height 6
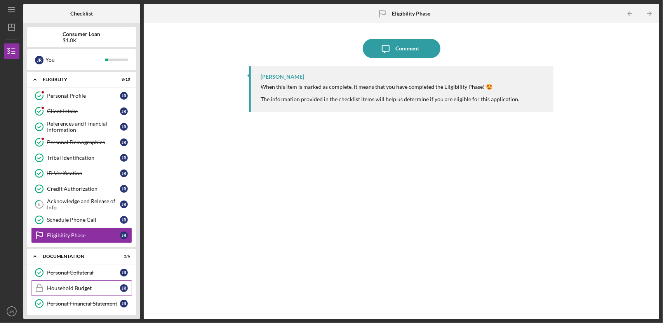
click at [119, 285] on div "Household Budget" at bounding box center [83, 288] width 73 height 6
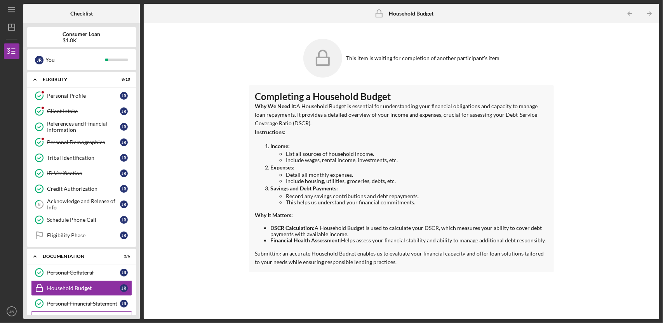
click at [112, 312] on link "Most recent paystub Most recent paystub J R" at bounding box center [81, 320] width 101 height 16
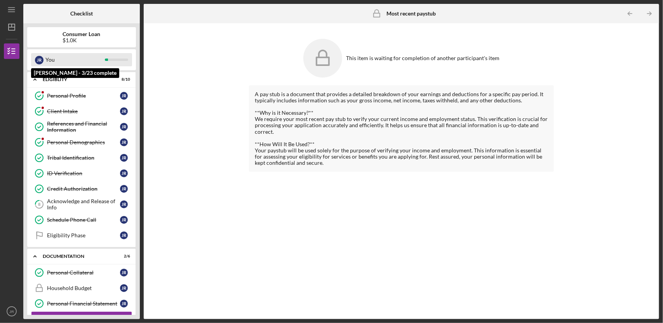
click at [42, 60] on div "J R" at bounding box center [39, 60] width 9 height 9
click at [12, 11] on icon "Icon/Menu" at bounding box center [11, 9] width 17 height 17
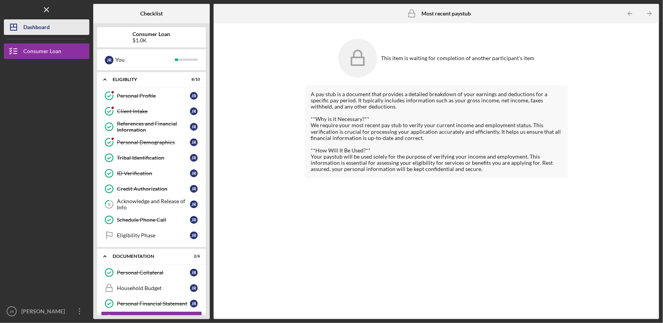
click at [70, 29] on button "Icon/Dashboard Dashboard" at bounding box center [46, 27] width 85 height 16
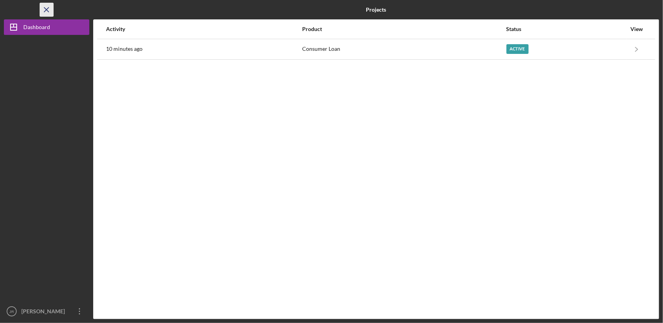
click at [47, 10] on line "button" at bounding box center [46, 9] width 4 height 4
